Goal: Task Accomplishment & Management: Manage account settings

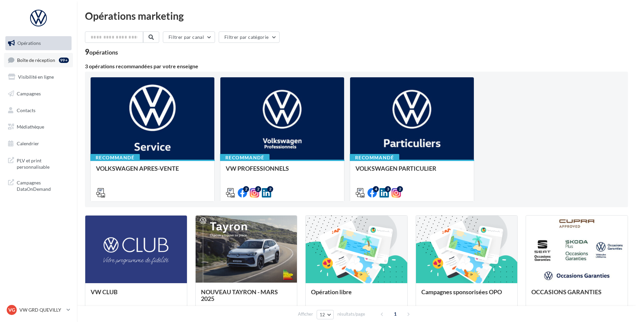
click at [39, 67] on link "Boîte de réception 99+" at bounding box center [38, 60] width 69 height 14
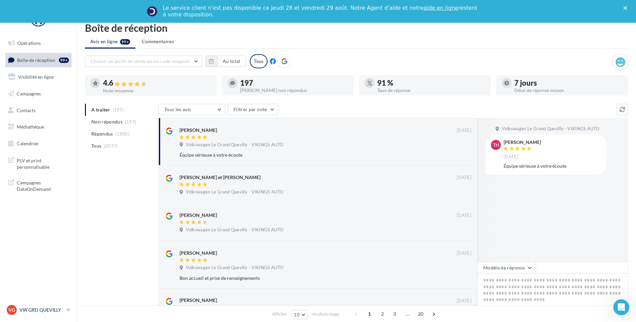
click at [38, 313] on p "VW GRD QUEVILLY" at bounding box center [41, 310] width 45 height 7
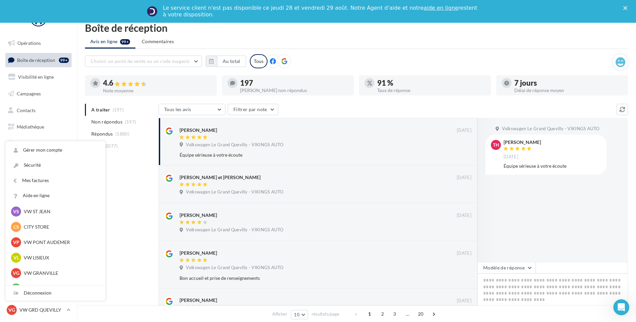
scroll to position [201, 0]
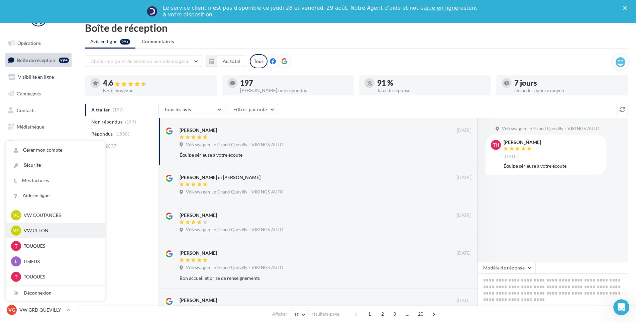
click at [59, 234] on p "VW CLEON" at bounding box center [61, 230] width 74 height 7
